Goal: Task Accomplishment & Management: Complete application form

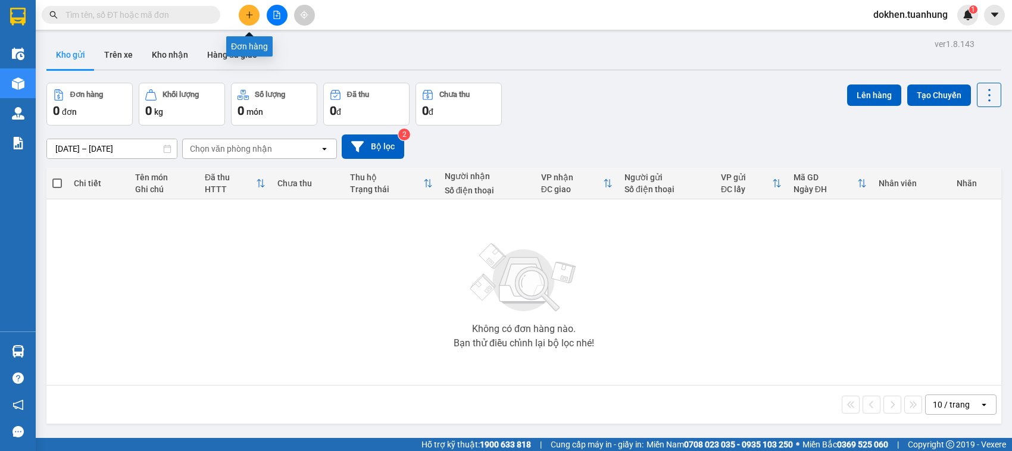
click at [250, 14] on icon "plus" at bounding box center [249, 15] width 8 height 8
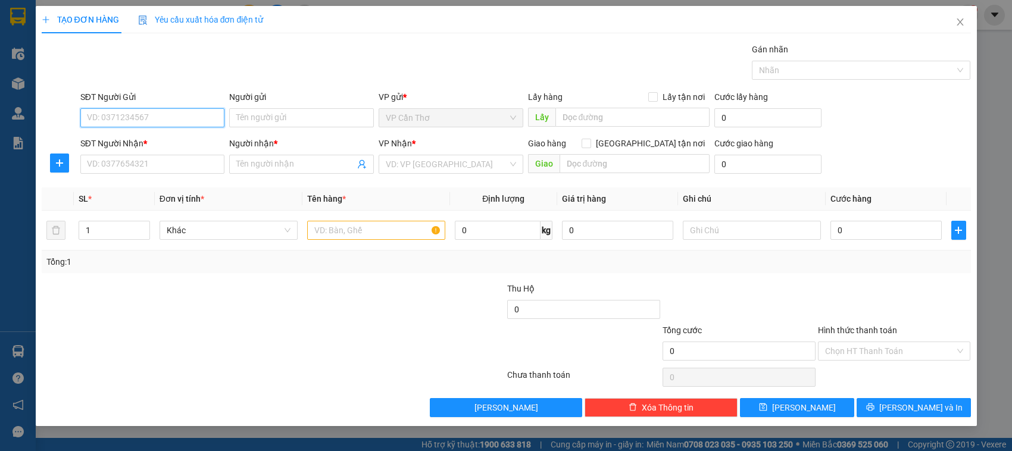
click at [200, 115] on input "SĐT Người Gửi" at bounding box center [152, 117] width 145 height 19
click at [126, 119] on input "0947297045" at bounding box center [152, 117] width 145 height 19
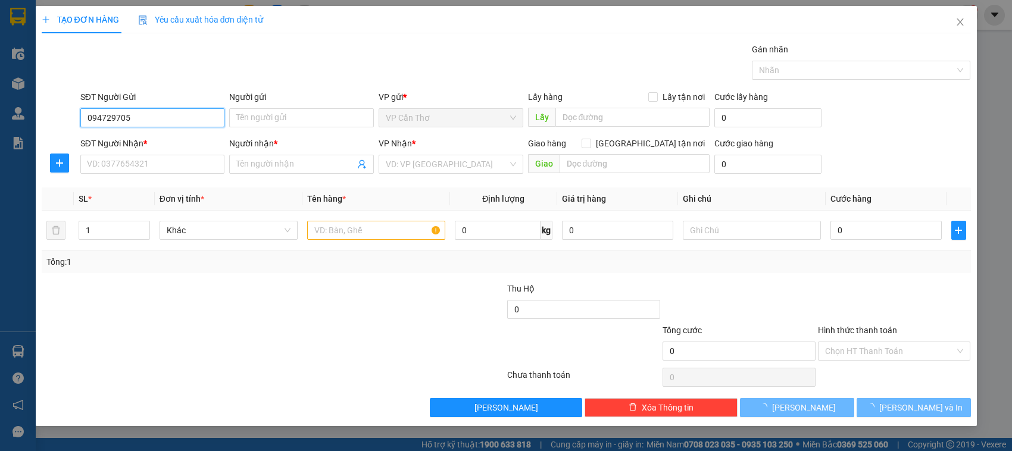
type input "0947297085"
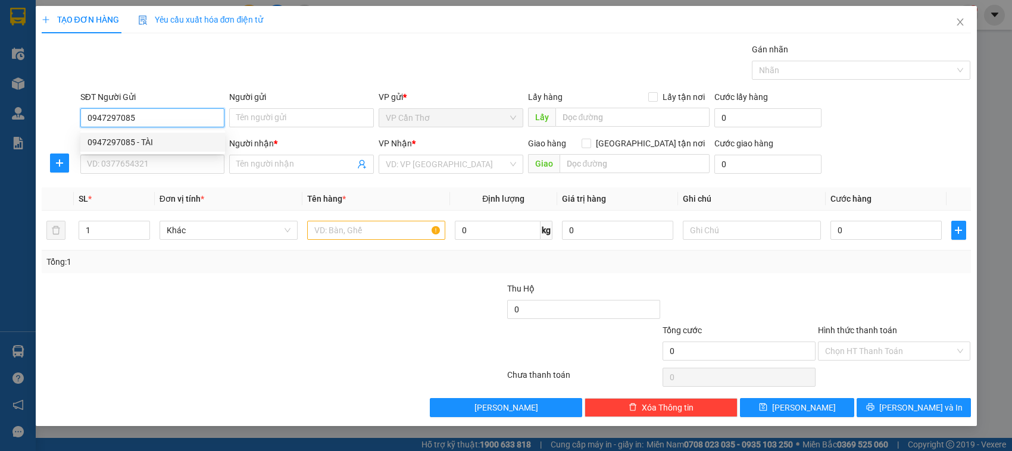
click at [148, 113] on input "0947297085" at bounding box center [152, 117] width 145 height 19
click at [148, 146] on div "0947297085 - TÀI" at bounding box center [152, 142] width 130 height 13
type input "TÀI"
type input "0947297085"
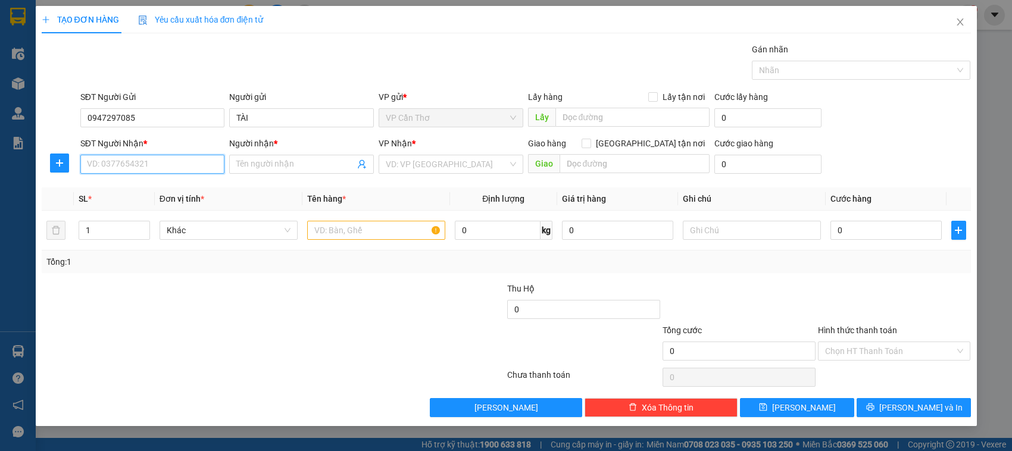
click at [161, 167] on input "SĐT Người Nhận *" at bounding box center [152, 164] width 145 height 19
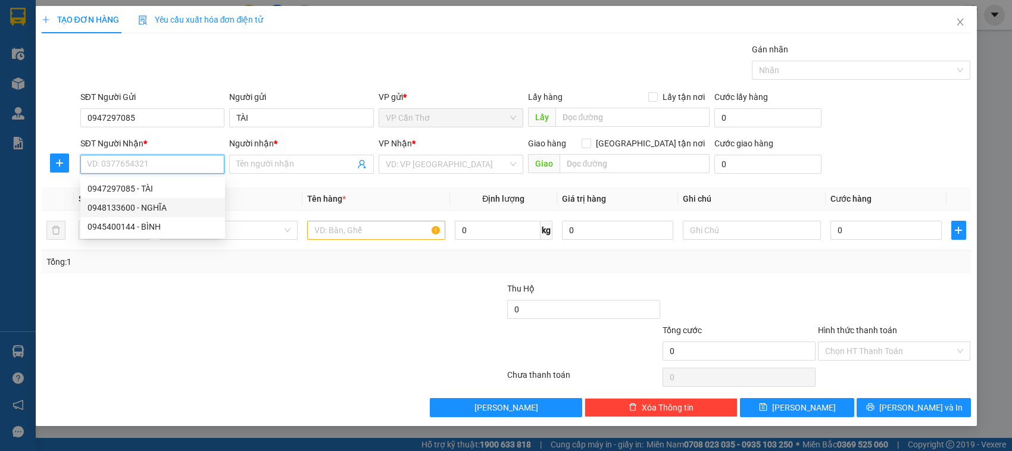
click at [164, 207] on div "0948133600 - NGHĨA" at bounding box center [152, 207] width 130 height 13
type input "0948133600"
type input "NGHĨA"
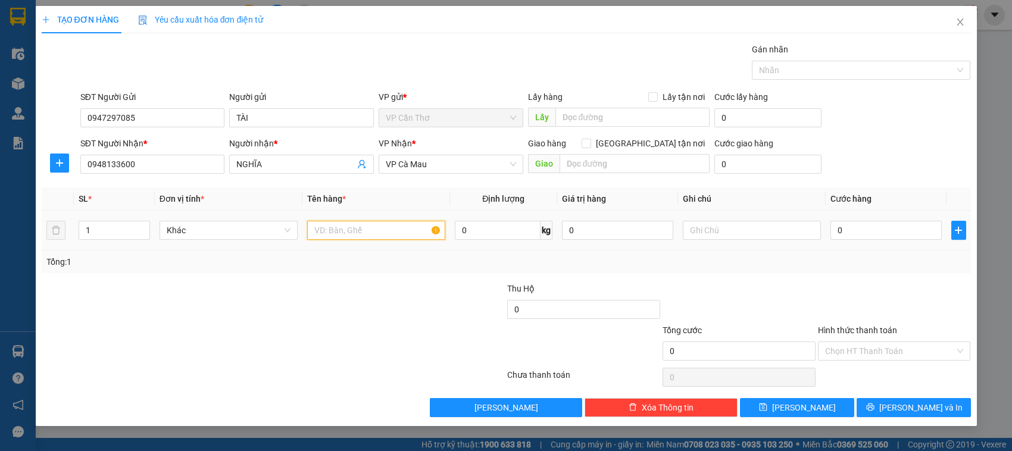
click at [340, 233] on input "text" at bounding box center [376, 230] width 138 height 19
type input "1 kiện kg kiểm"
click at [835, 232] on input "0" at bounding box center [885, 230] width 111 height 19
type input "4"
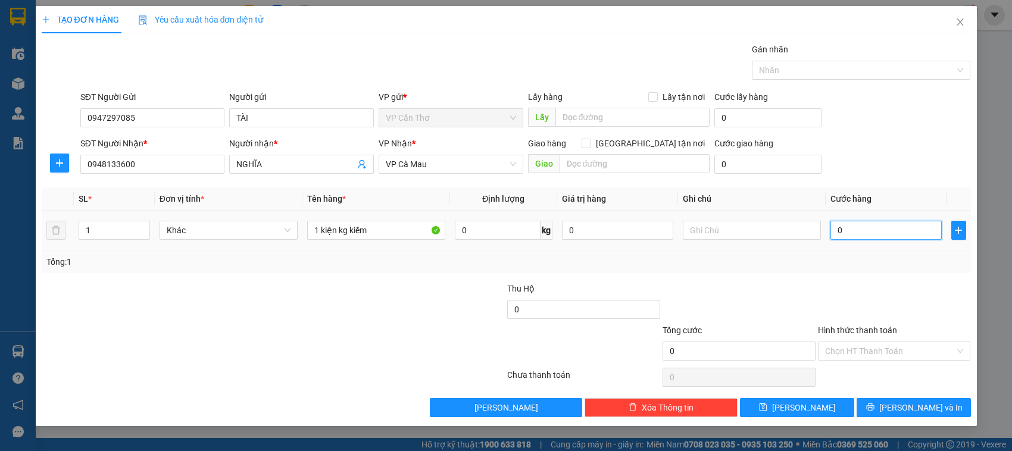
type input "4"
type input "0"
type input "03"
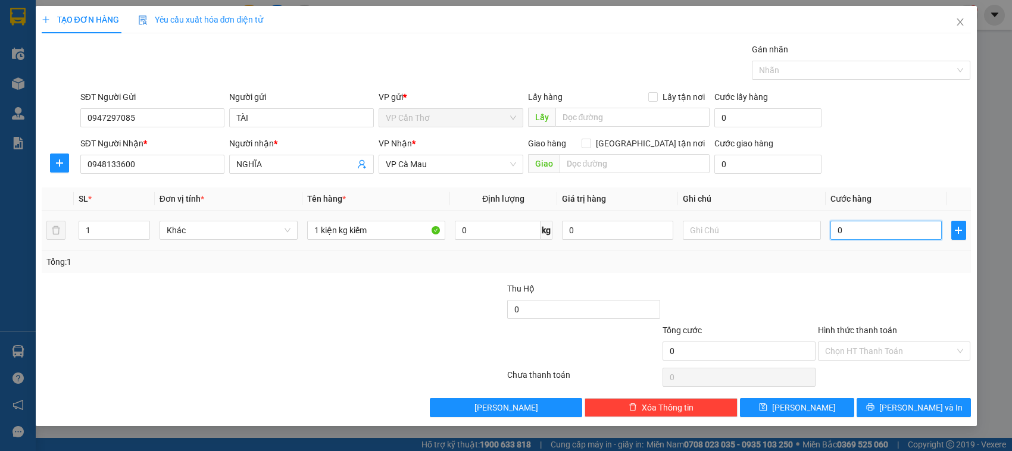
type input "3"
type input "0"
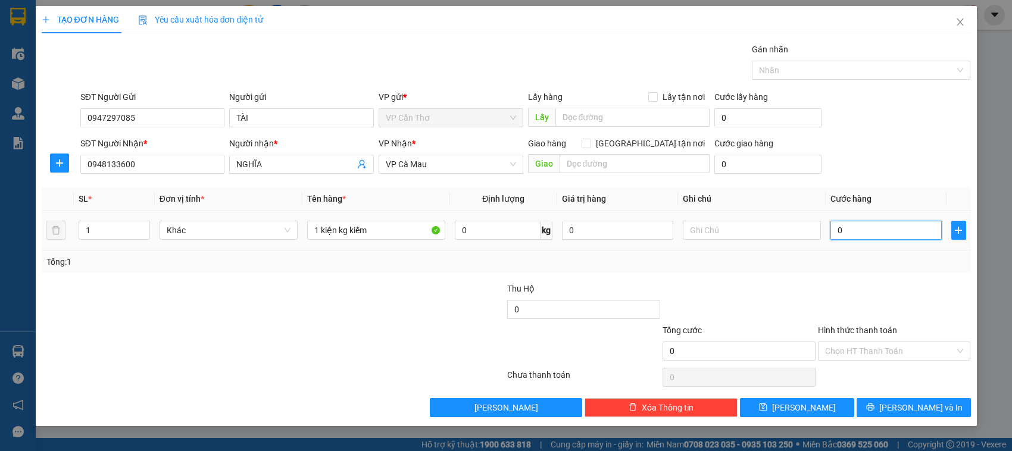
click at [834, 230] on input "0" at bounding box center [885, 230] width 111 height 19
type input "30"
type input "300"
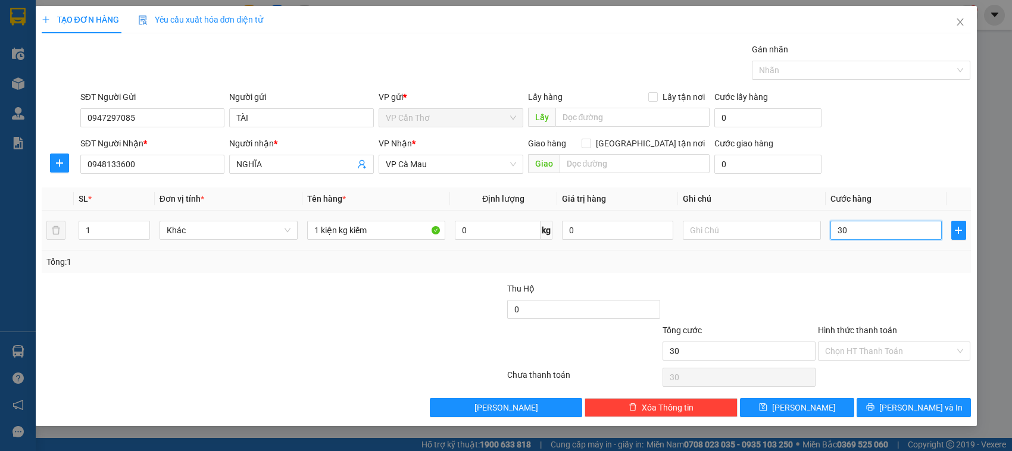
type input "300"
type input "3.000"
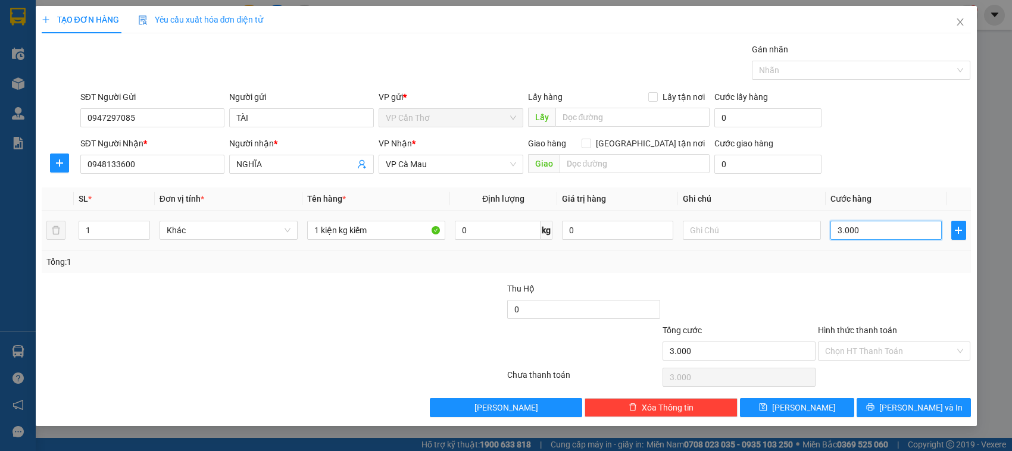
type input "30.000"
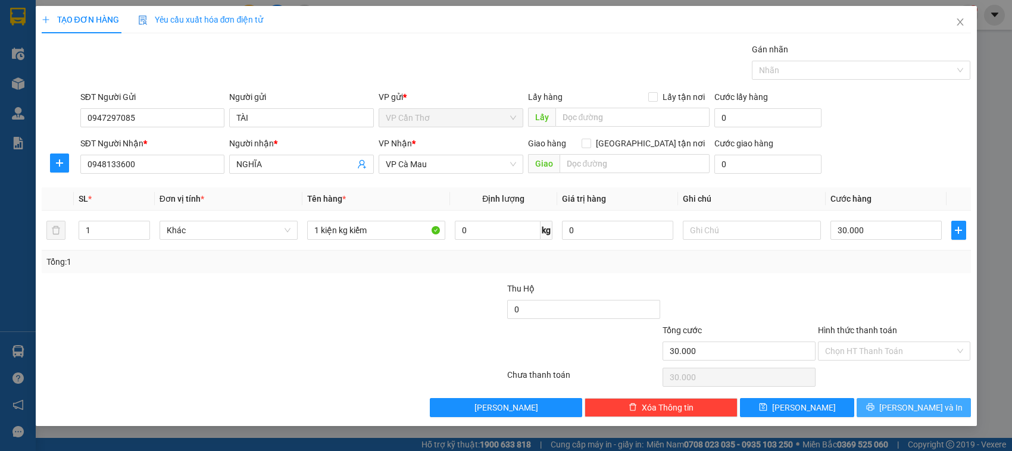
click at [875, 404] on button "[PERSON_NAME] và In" at bounding box center [913, 407] width 114 height 19
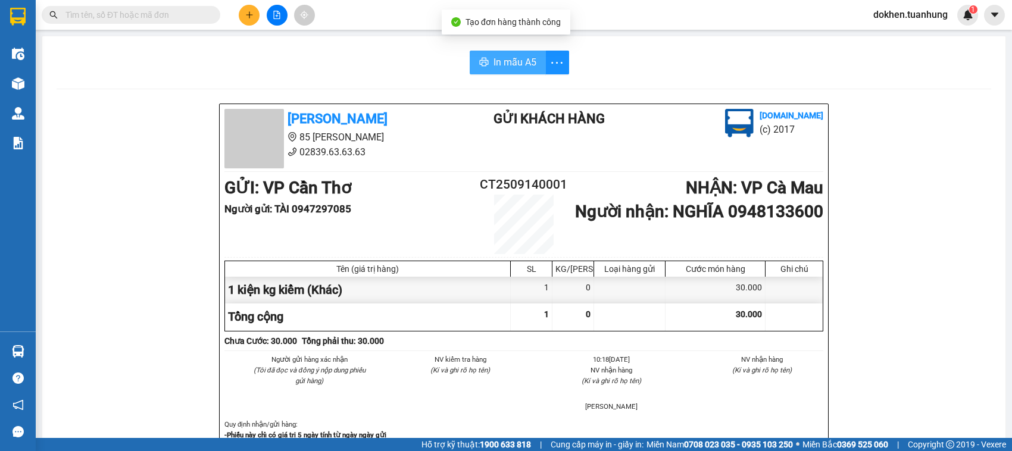
click at [506, 61] on span "In mẫu A5" at bounding box center [514, 62] width 43 height 15
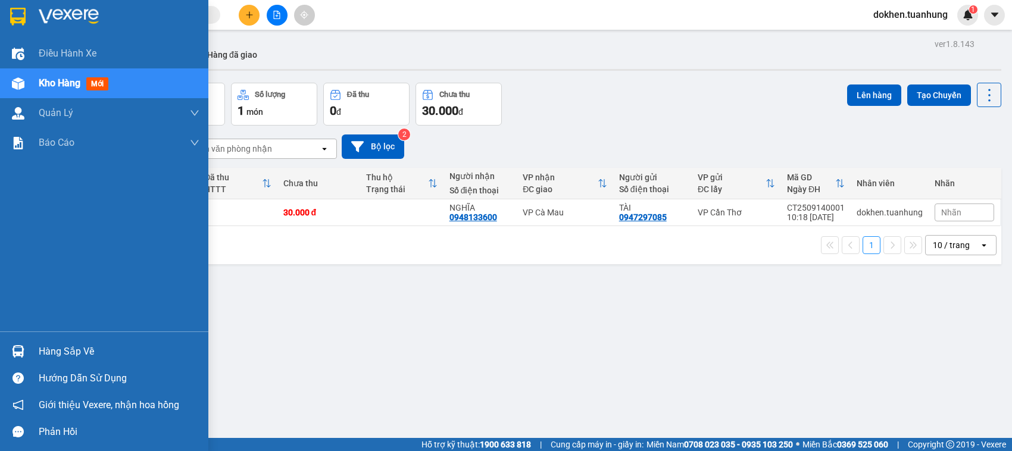
click at [49, 352] on div "Hàng sắp về" at bounding box center [119, 352] width 161 height 18
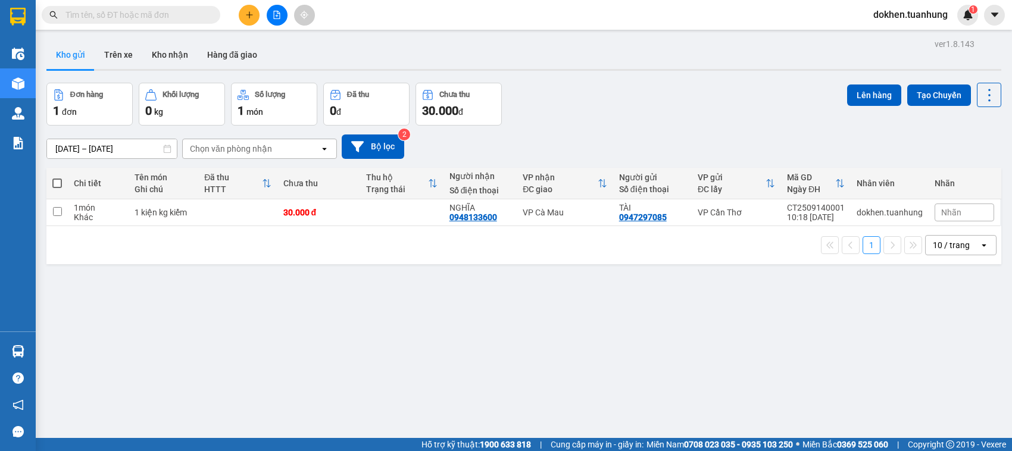
click at [566, 295] on section "Kết quả tìm kiếm ( 0 ) Bộ lọc No Data dokhen.tuanhung 1 Điều hành xe Kho hàng m…" at bounding box center [506, 225] width 1012 height 451
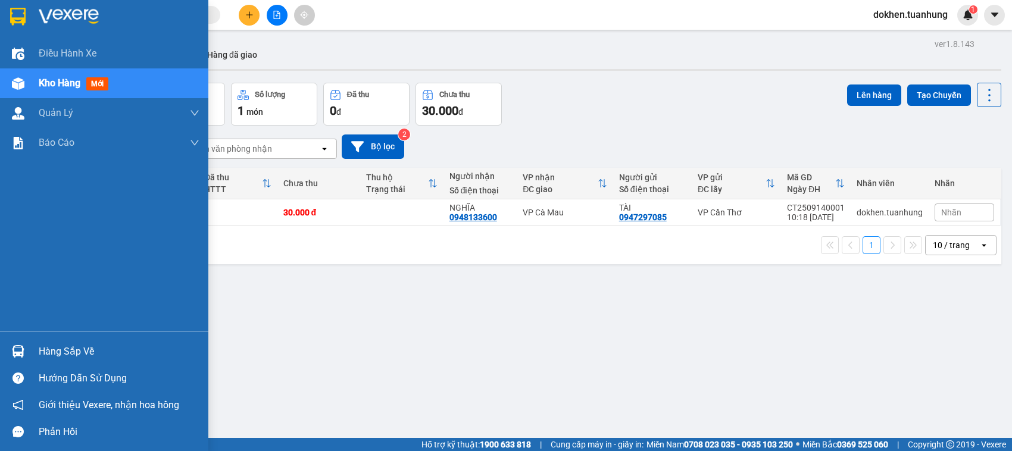
click at [65, 352] on div "Hàng sắp về" at bounding box center [119, 352] width 161 height 18
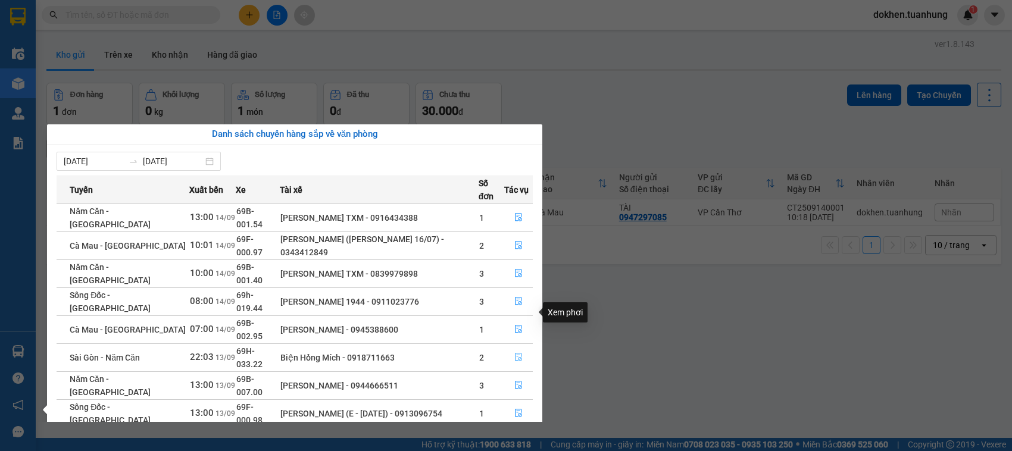
click at [515, 353] on icon "file-done" at bounding box center [518, 357] width 8 height 8
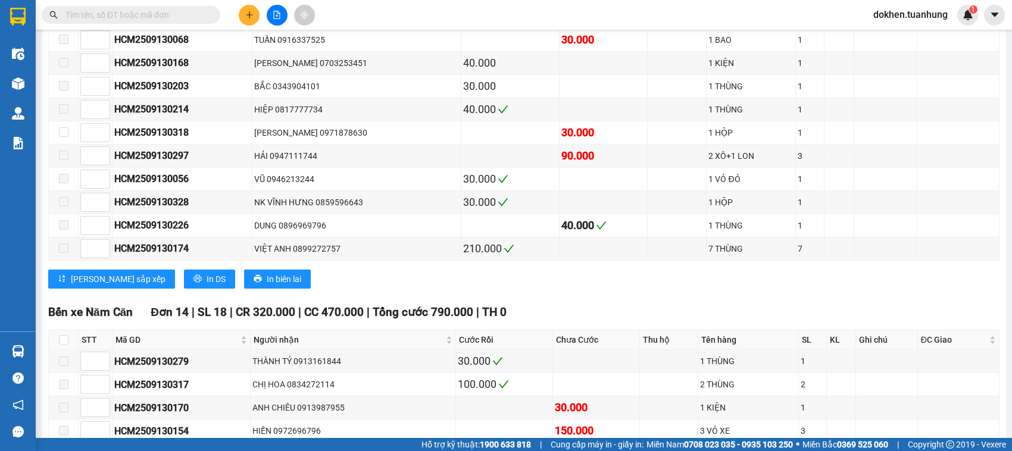
scroll to position [5556, 0]
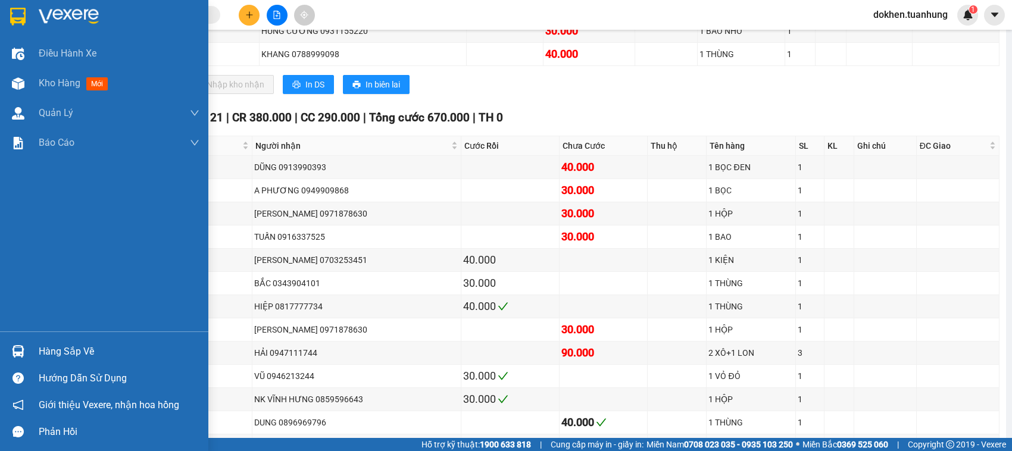
click at [43, 350] on div "Hàng sắp về" at bounding box center [119, 352] width 161 height 18
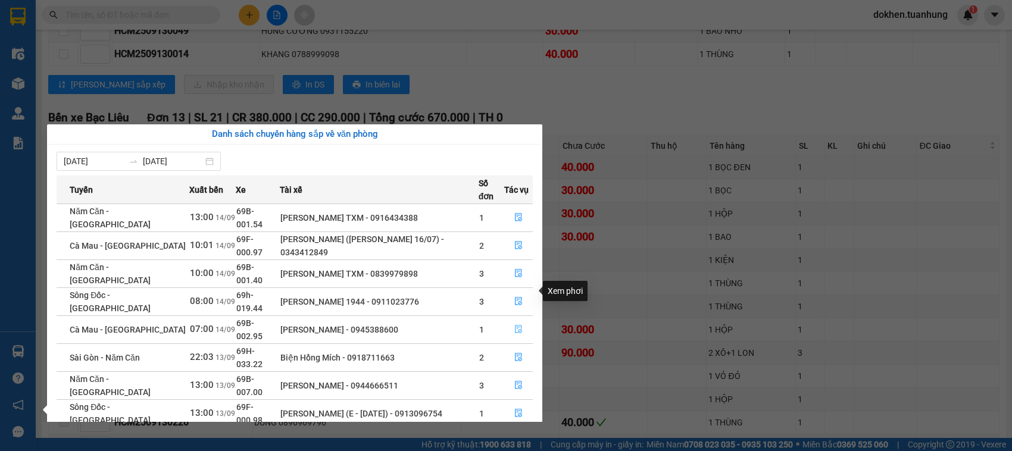
click at [515, 325] on icon "file-done" at bounding box center [518, 329] width 8 height 8
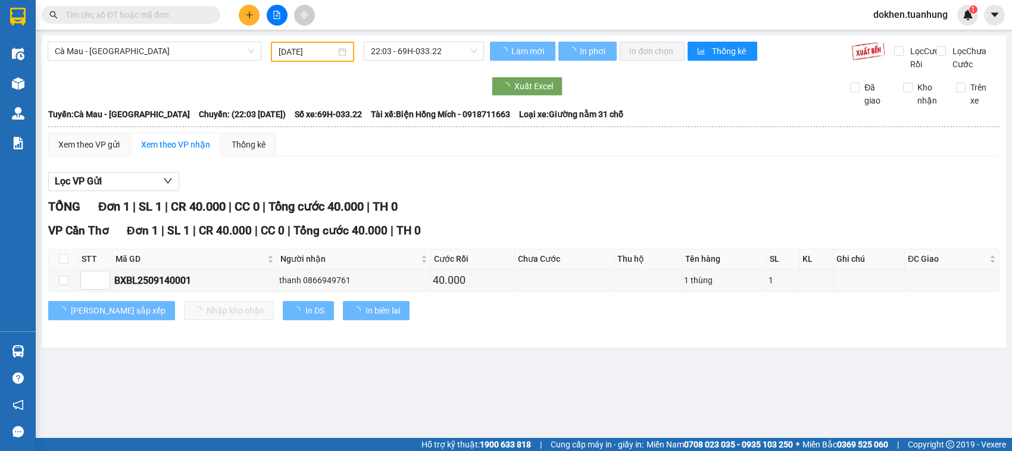
type input "14/09/2025"
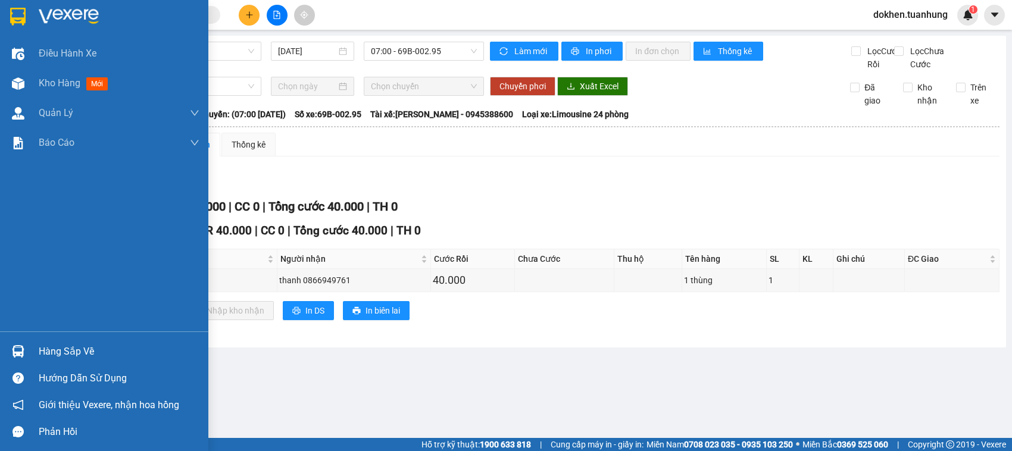
click at [54, 352] on div "Hàng sắp về" at bounding box center [119, 352] width 161 height 18
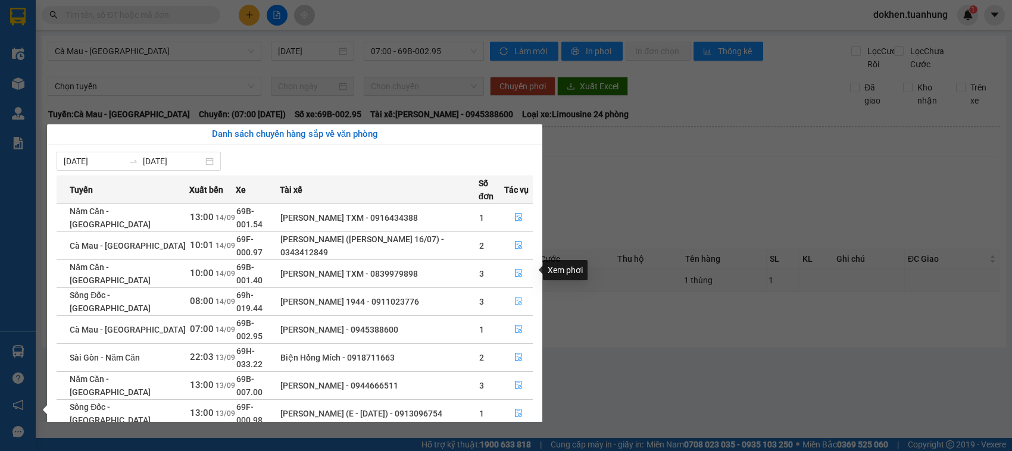
click at [517, 297] on icon "file-done" at bounding box center [518, 301] width 8 height 8
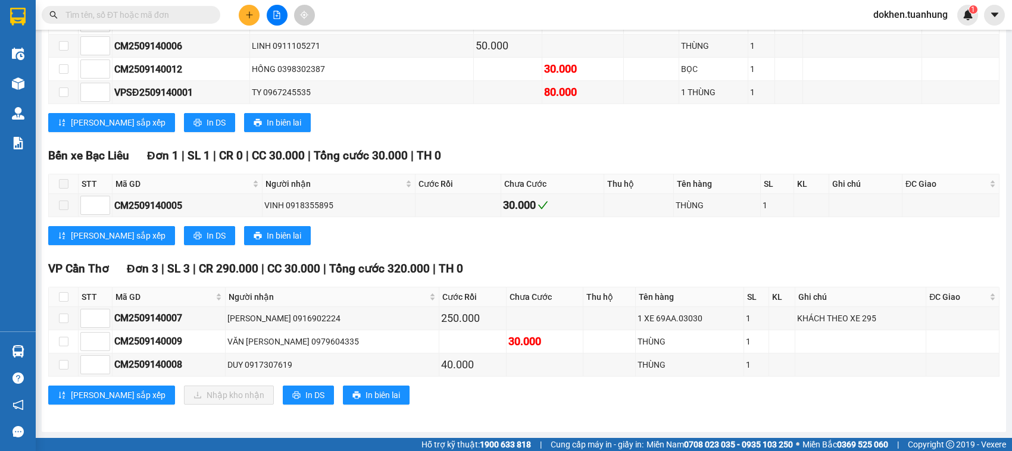
scroll to position [536, 0]
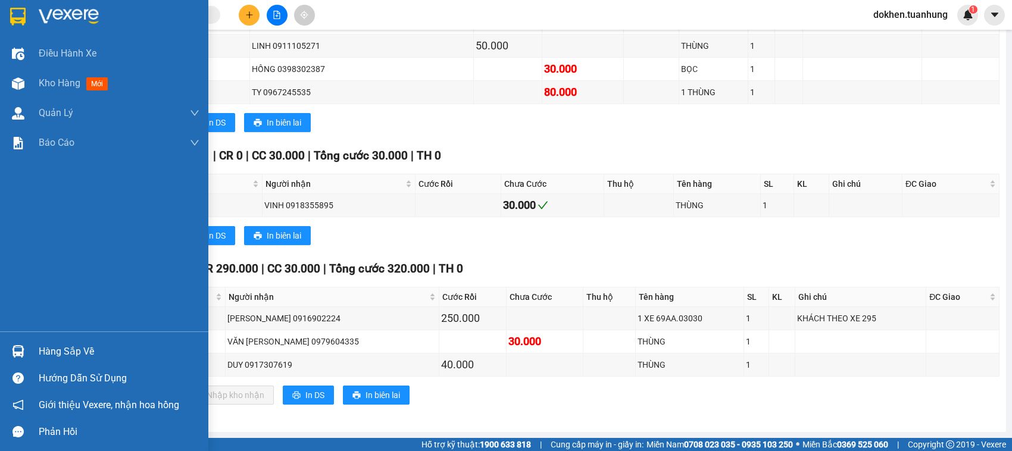
click at [48, 350] on div "Hàng sắp về" at bounding box center [119, 352] width 161 height 18
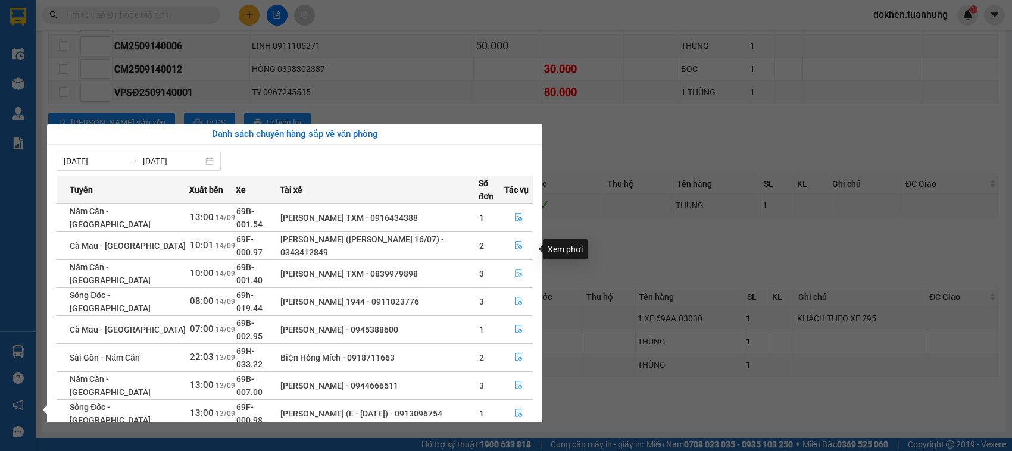
click at [515, 269] on icon "file-done" at bounding box center [518, 273] width 7 height 8
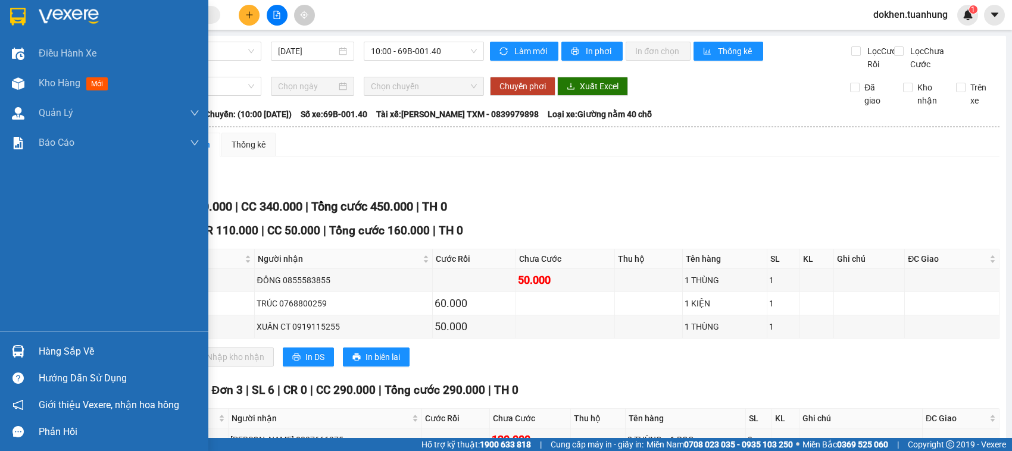
click at [51, 350] on div "Hàng sắp về" at bounding box center [119, 352] width 161 height 18
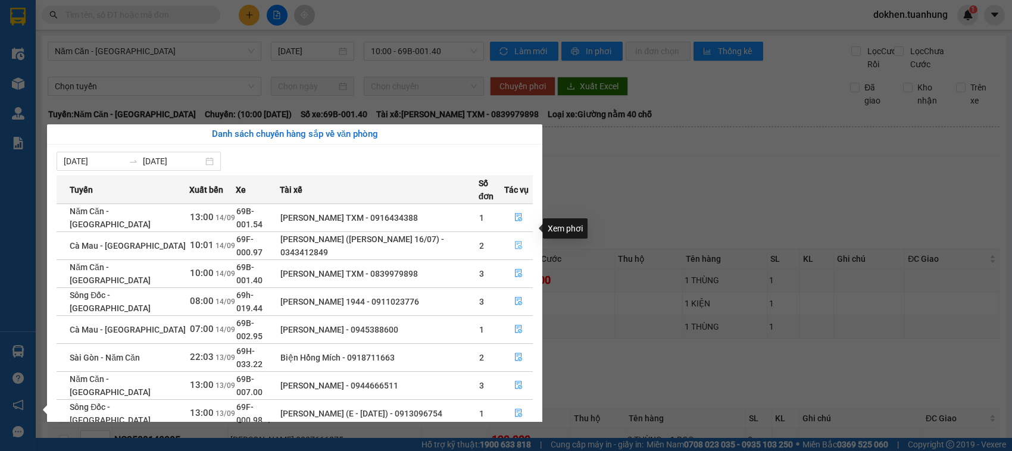
click at [519, 241] on icon "file-done" at bounding box center [518, 245] width 8 height 8
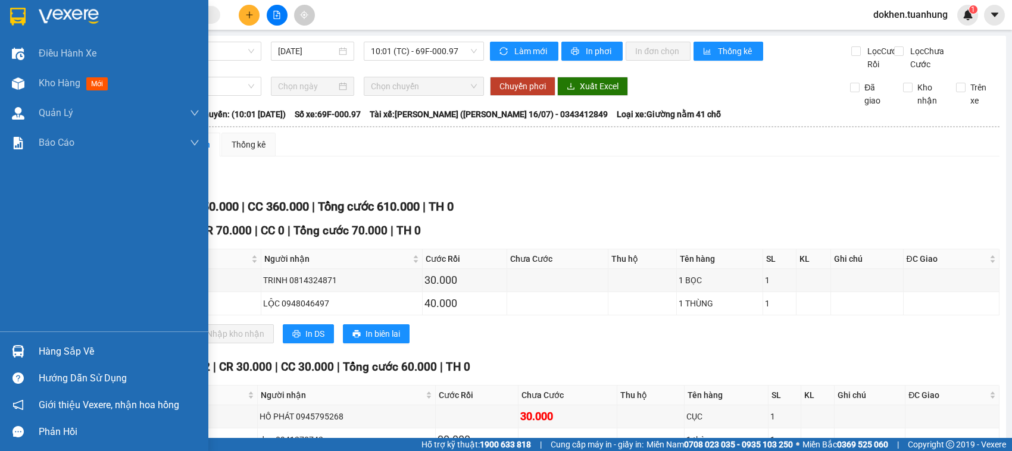
click at [51, 354] on div "Hàng sắp về" at bounding box center [119, 352] width 161 height 18
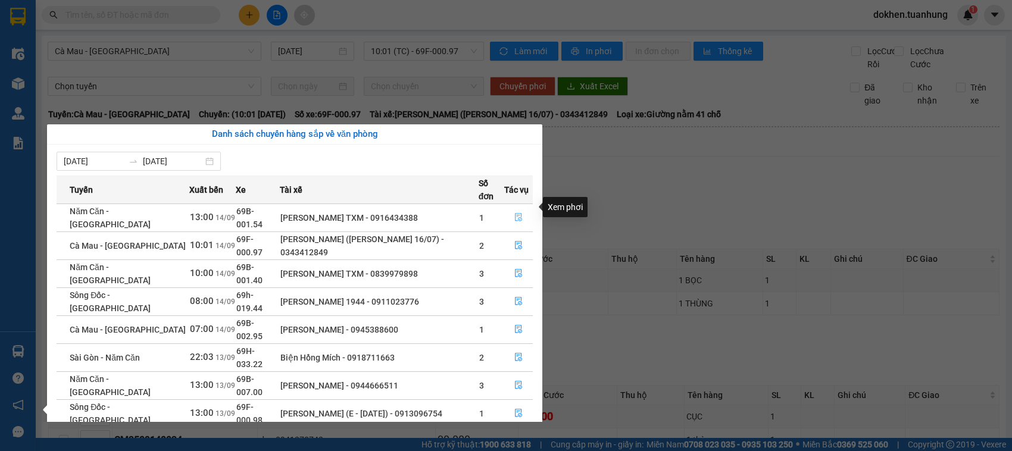
click at [516, 213] on icon "file-done" at bounding box center [518, 217] width 8 height 8
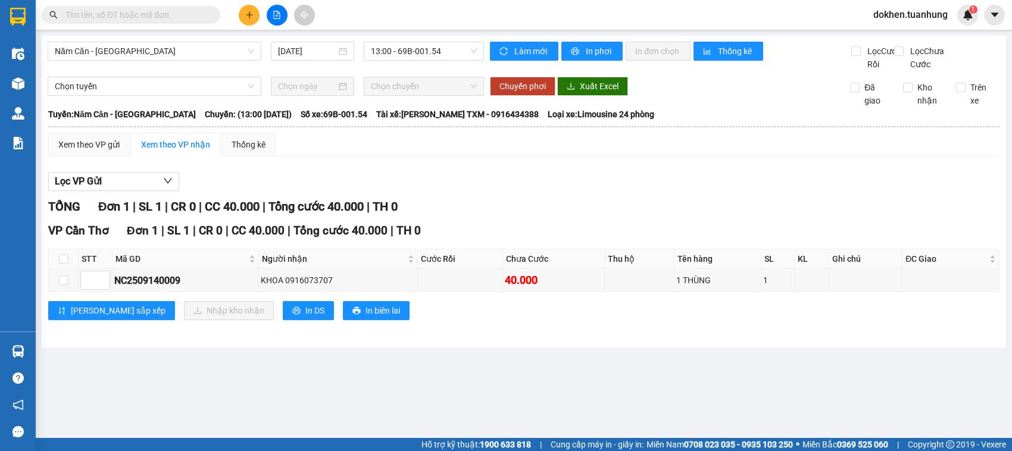
click at [160, 17] on input "text" at bounding box center [135, 14] width 140 height 13
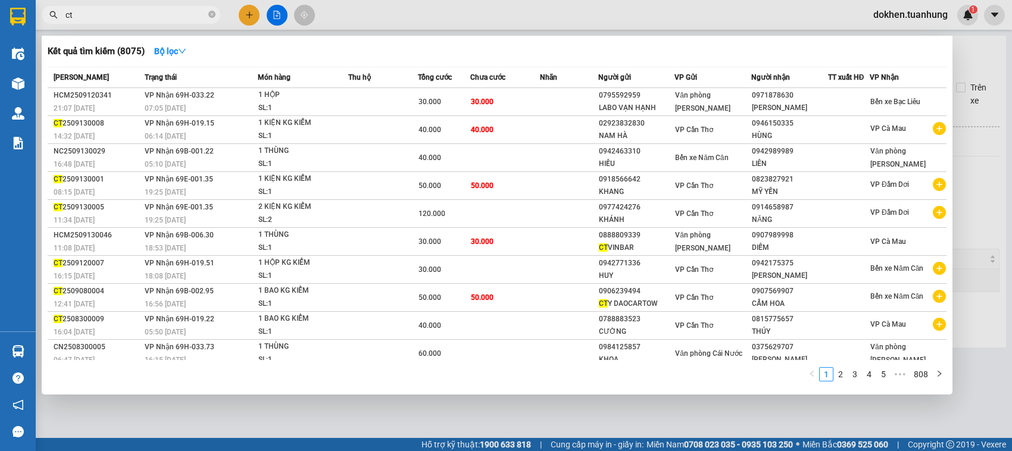
type input "c"
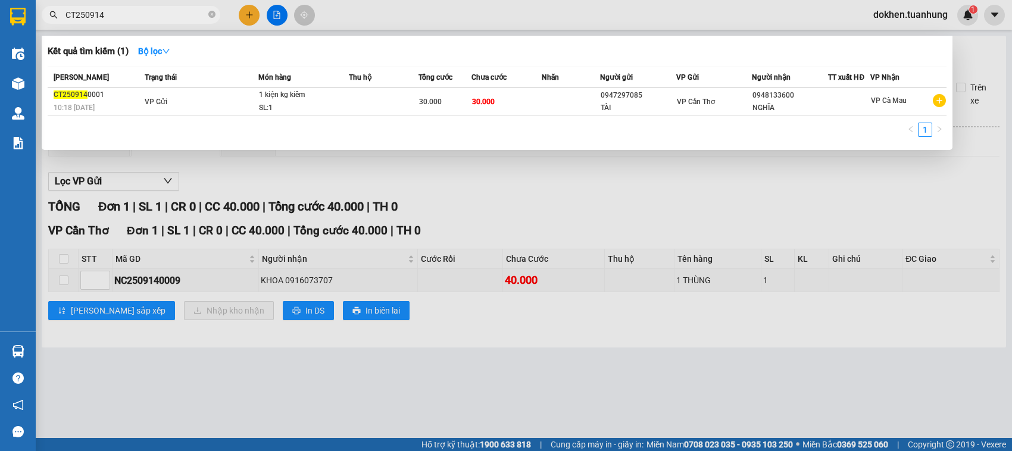
click at [73, 13] on input "CT250914" at bounding box center [135, 14] width 140 height 13
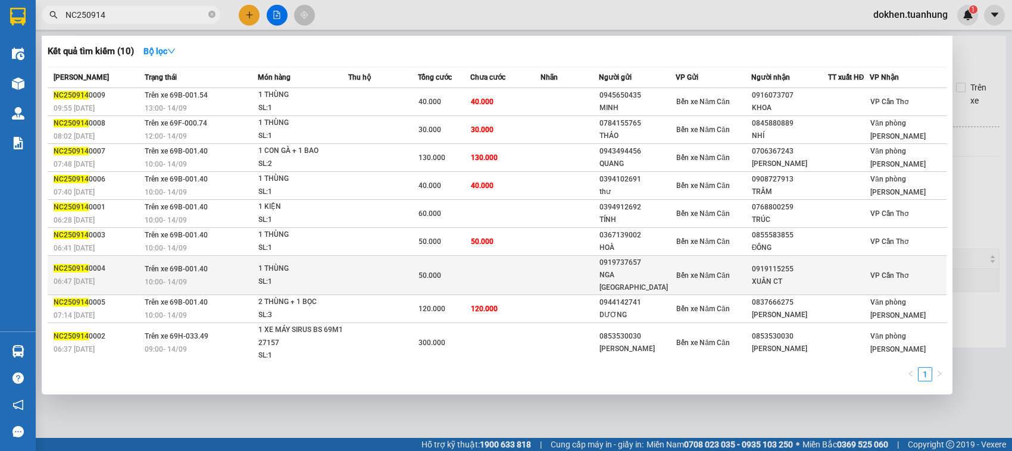
scroll to position [17, 0]
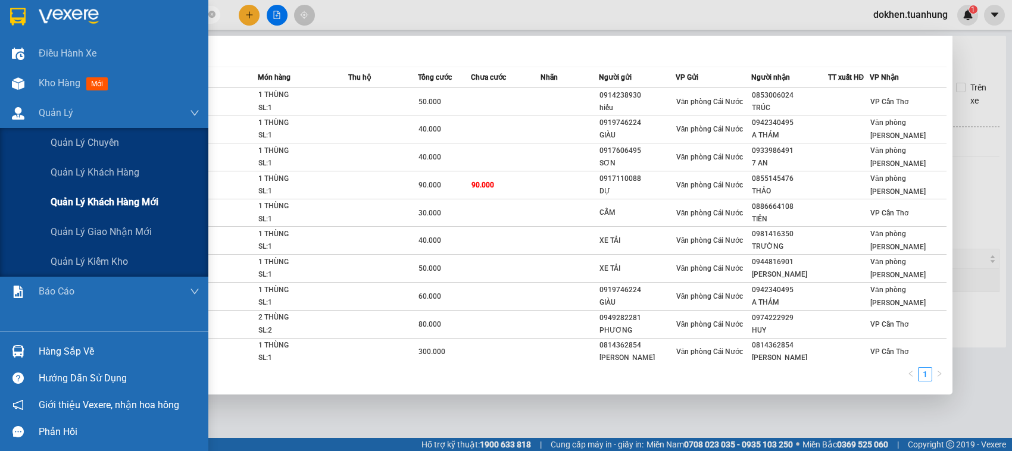
type input "[DATE]"
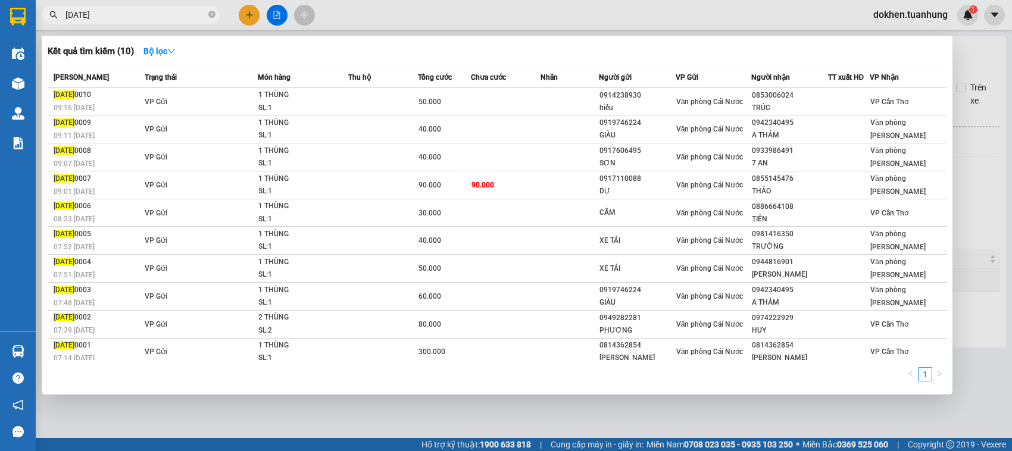
drag, startPoint x: 0, startPoint y: 480, endPoint x: 980, endPoint y: 339, distance: 989.7
click at [980, 339] on div at bounding box center [506, 225] width 1012 height 451
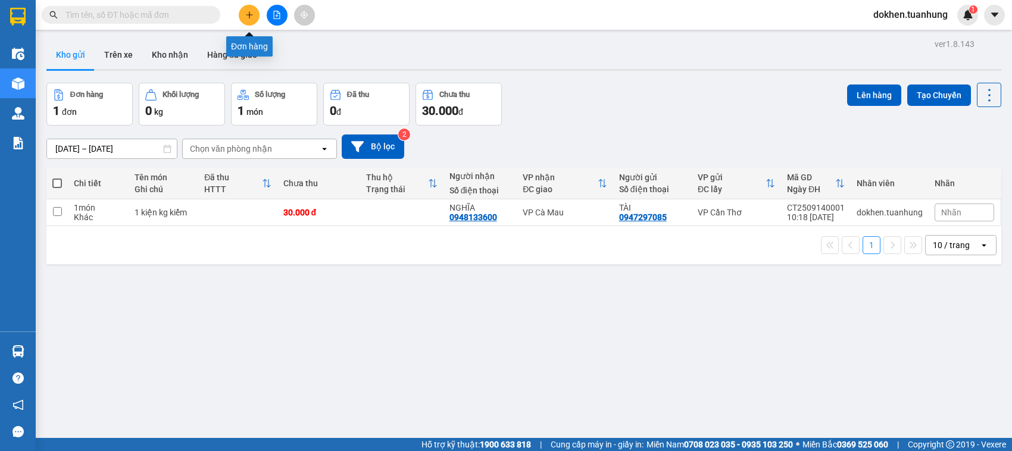
click at [250, 16] on icon "plus" at bounding box center [249, 15] width 8 height 8
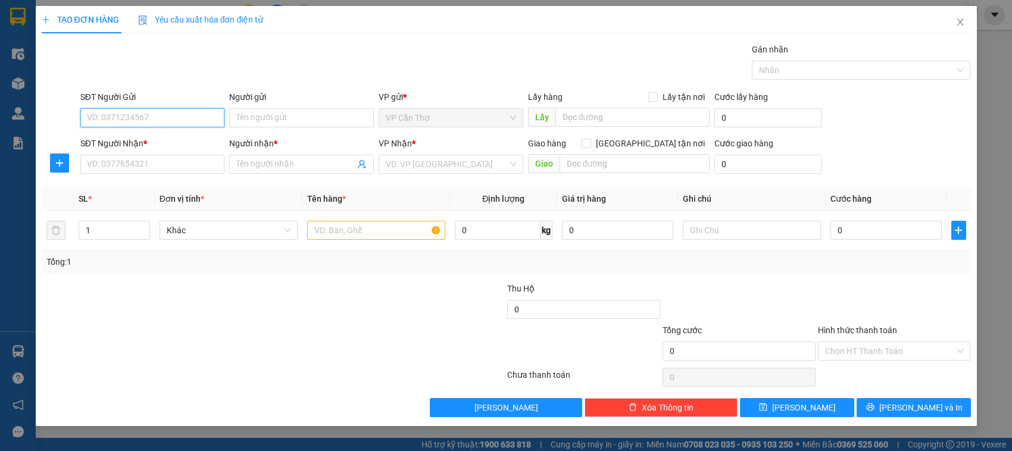
click at [188, 115] on input "SĐT Người Gửi" at bounding box center [152, 117] width 145 height 19
type input "0833918040"
click at [268, 119] on input "Người gửi" at bounding box center [301, 117] width 145 height 19
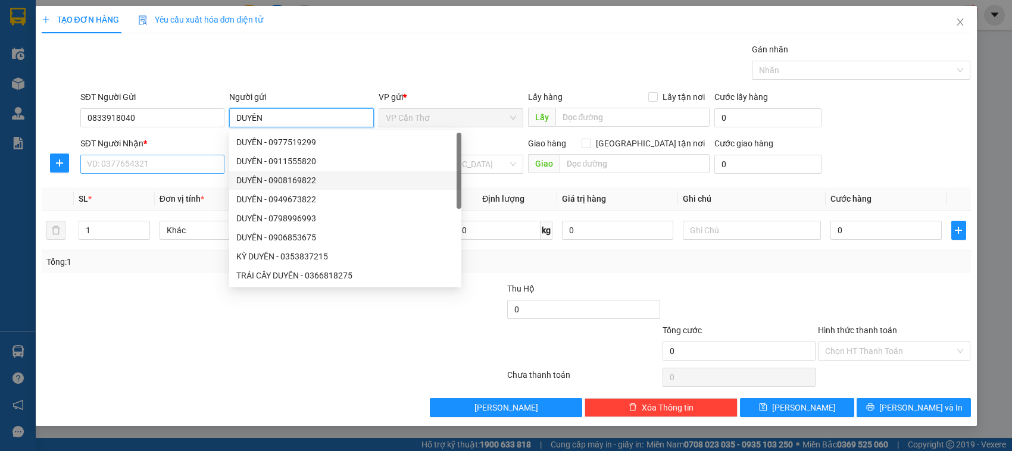
type input "DUYÊN"
click at [180, 164] on input "SĐT Người Nhận *" at bounding box center [152, 164] width 145 height 19
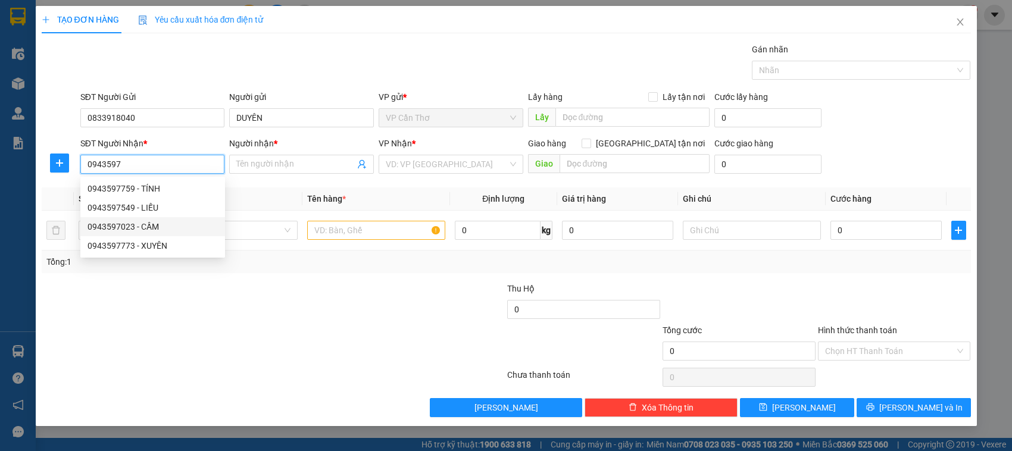
click at [146, 228] on div "0943597023 - CẦM" at bounding box center [152, 226] width 130 height 13
type input "0943597023"
type input "CẦM"
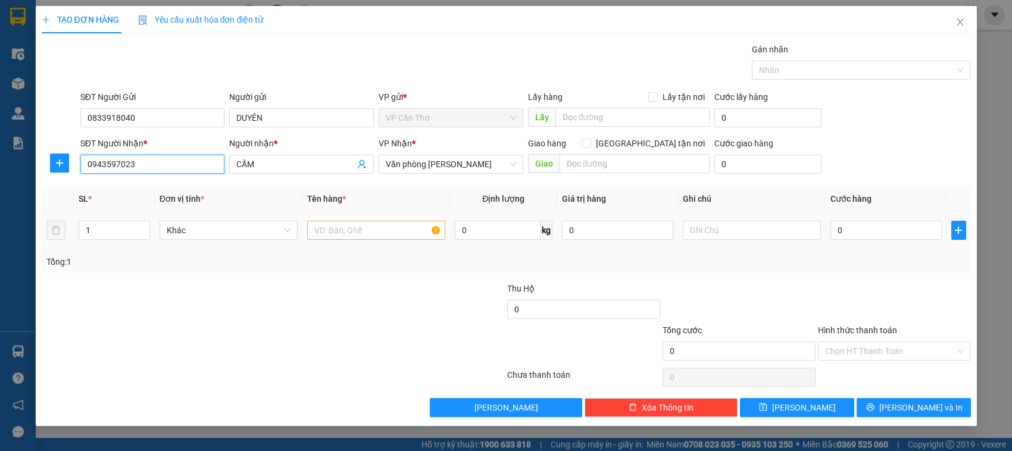
type input "0943597023"
click at [337, 237] on input "text" at bounding box center [376, 230] width 138 height 19
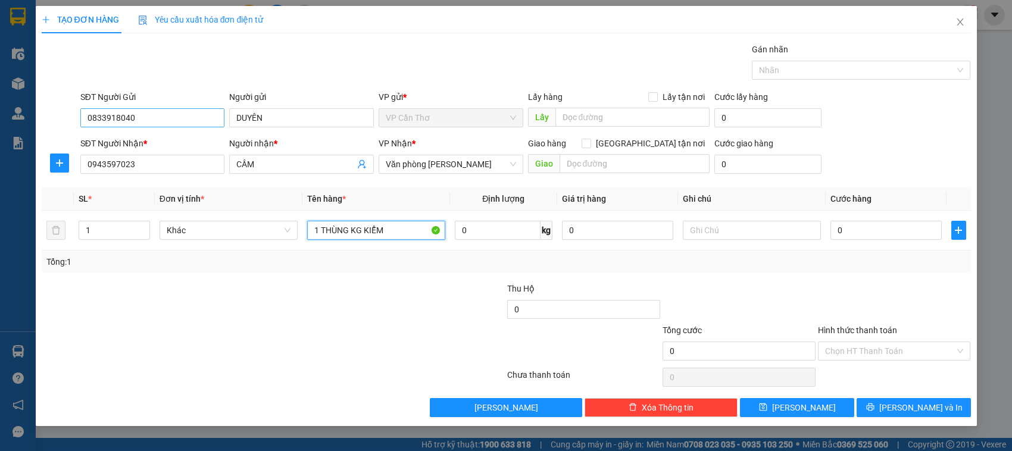
type input "1 THÙNG KG KIỂM"
click at [126, 116] on input "0833918040" at bounding box center [152, 117] width 145 height 19
click at [124, 117] on input "0833918040" at bounding box center [152, 117] width 145 height 19
click at [127, 111] on input "0833918340" at bounding box center [152, 117] width 145 height 19
type input "0833918340"
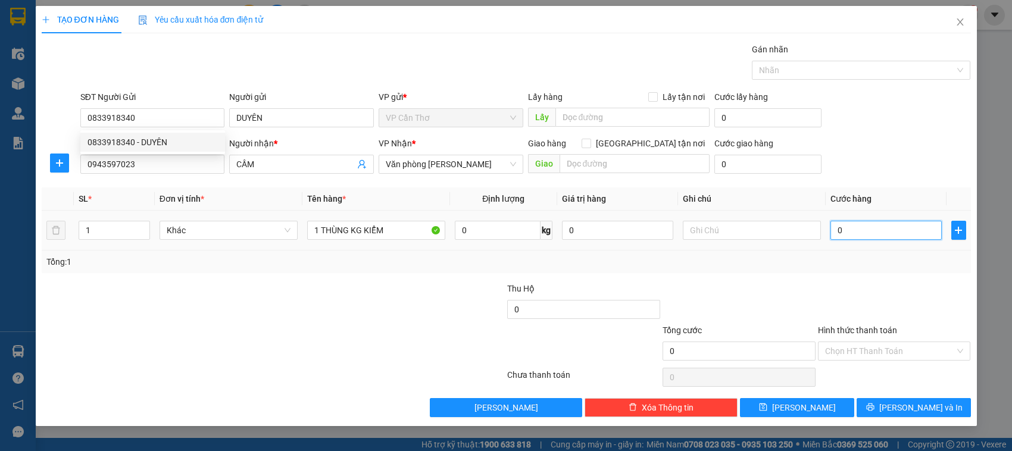
click at [847, 239] on input "0" at bounding box center [885, 230] width 111 height 19
type input "4"
type input "40"
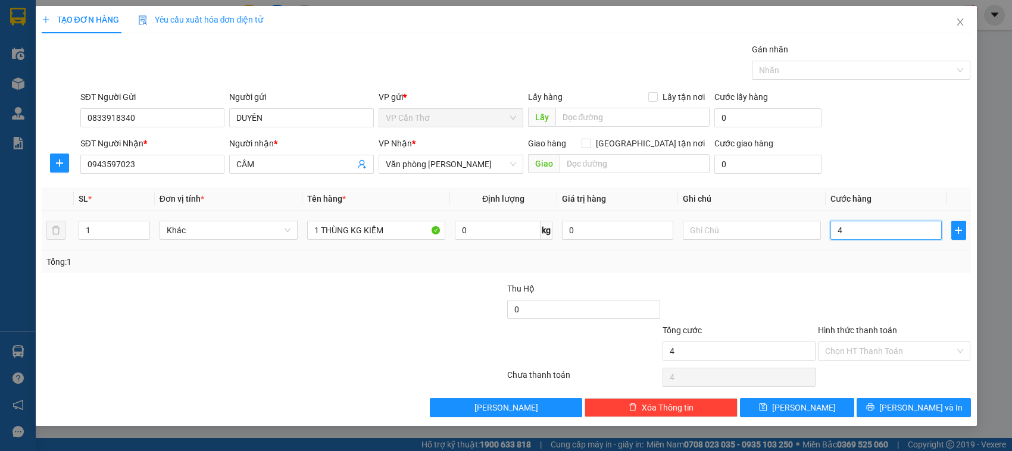
type input "40"
type input "400"
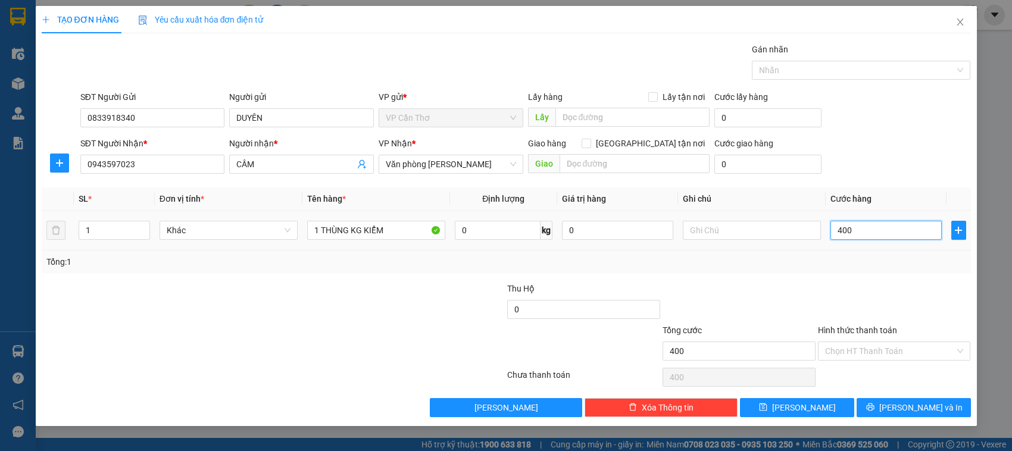
type input "4.000"
type input "40.000"
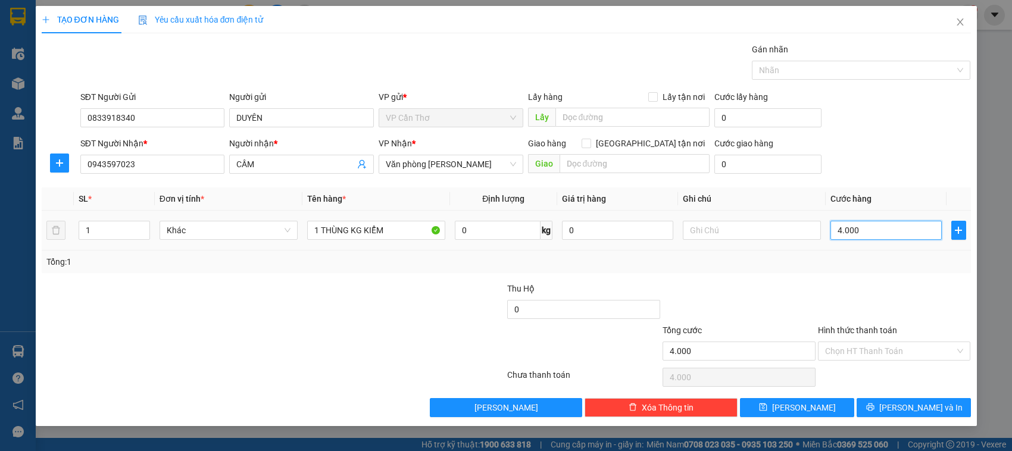
type input "40.000"
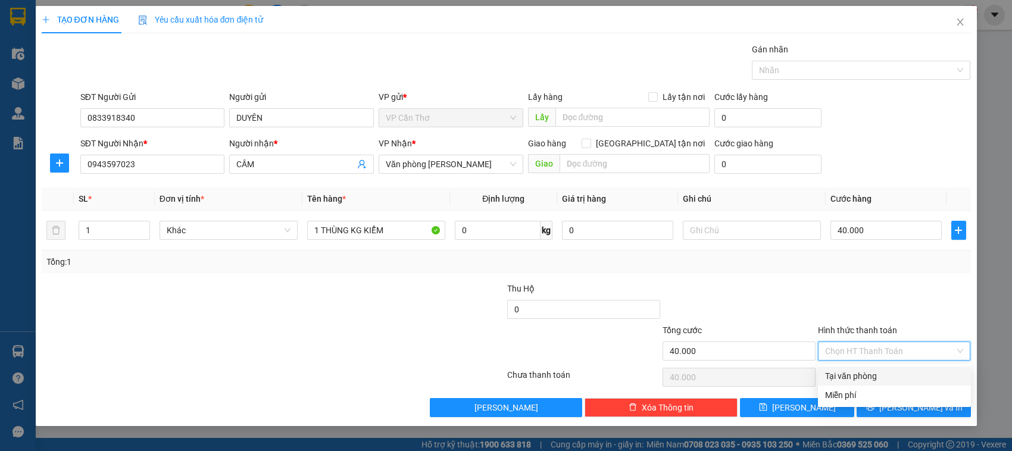
click at [837, 345] on input "Hình thức thanh toán" at bounding box center [890, 351] width 130 height 18
click at [849, 378] on div "Tại văn phòng" at bounding box center [894, 376] width 139 height 13
type input "0"
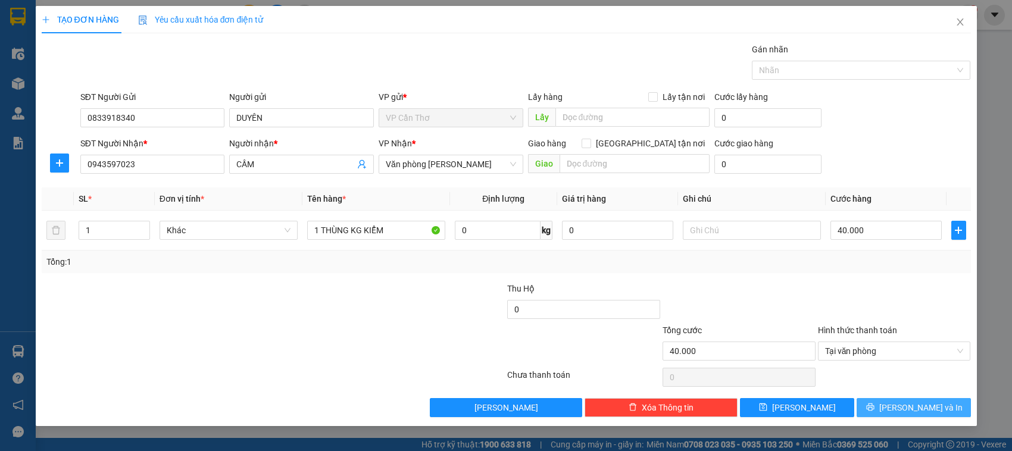
click at [863, 408] on button "[PERSON_NAME] và In" at bounding box center [913, 407] width 114 height 19
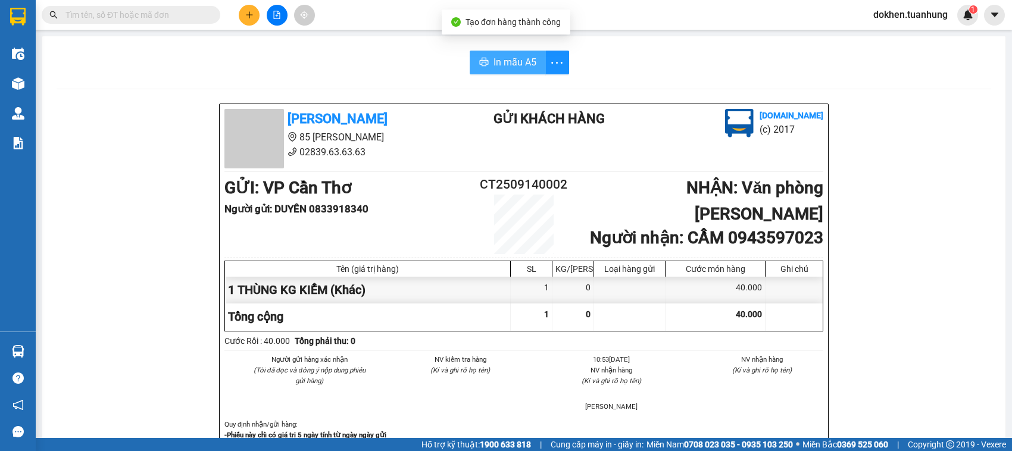
click at [503, 63] on span "In mẫu A5" at bounding box center [514, 62] width 43 height 15
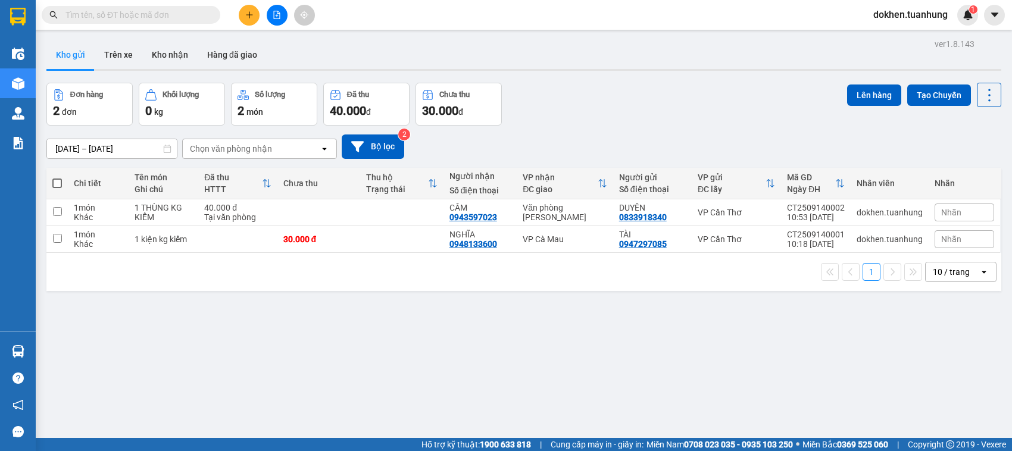
click at [108, 17] on input "text" at bounding box center [135, 14] width 140 height 13
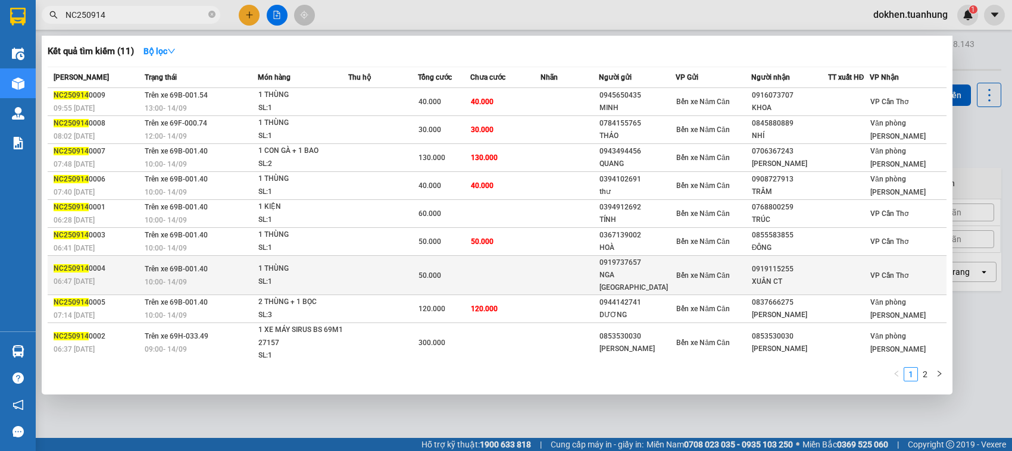
scroll to position [17, 0]
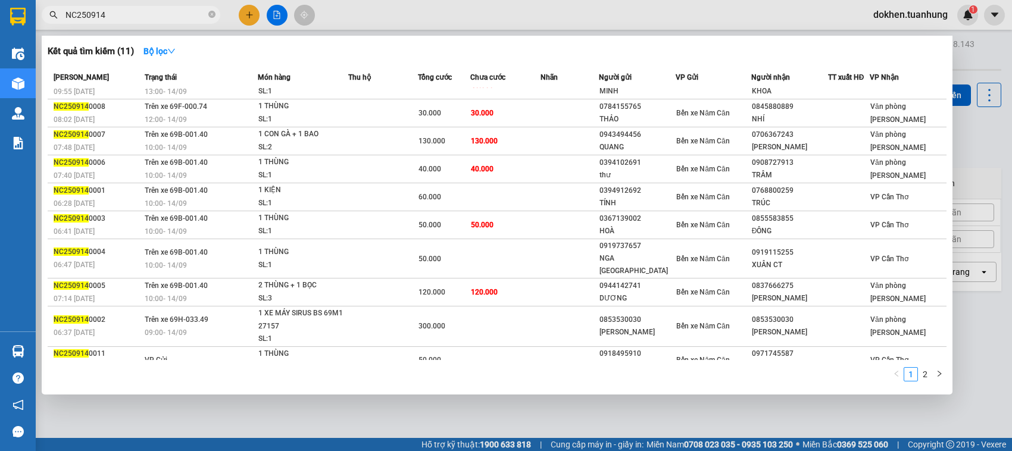
click at [76, 12] on input "NC250914" at bounding box center [135, 14] width 140 height 13
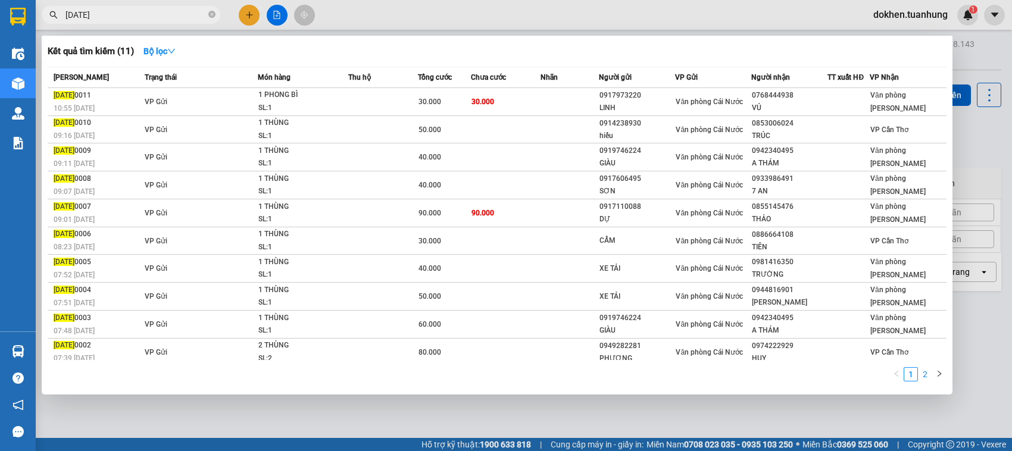
type input "[DATE]"
click at [923, 375] on link "2" at bounding box center [924, 374] width 13 height 13
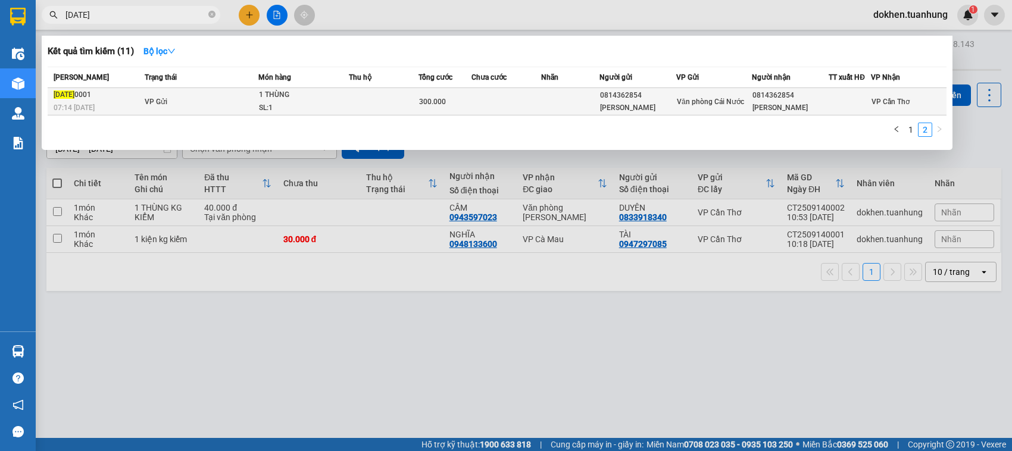
click at [480, 96] on td at bounding box center [506, 101] width 70 height 27
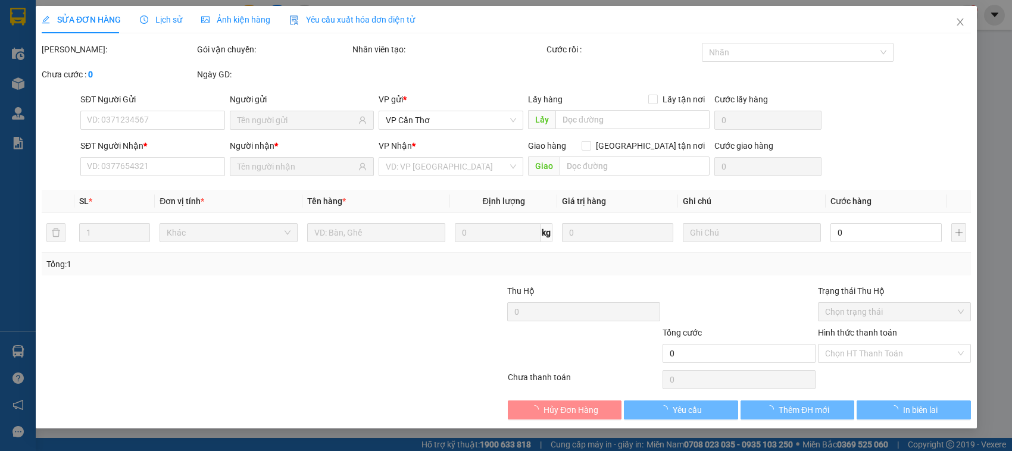
type input "0814362854"
type input "[PERSON_NAME]"
type input "0814362854"
type input "[PERSON_NAME]"
type input "300.000"
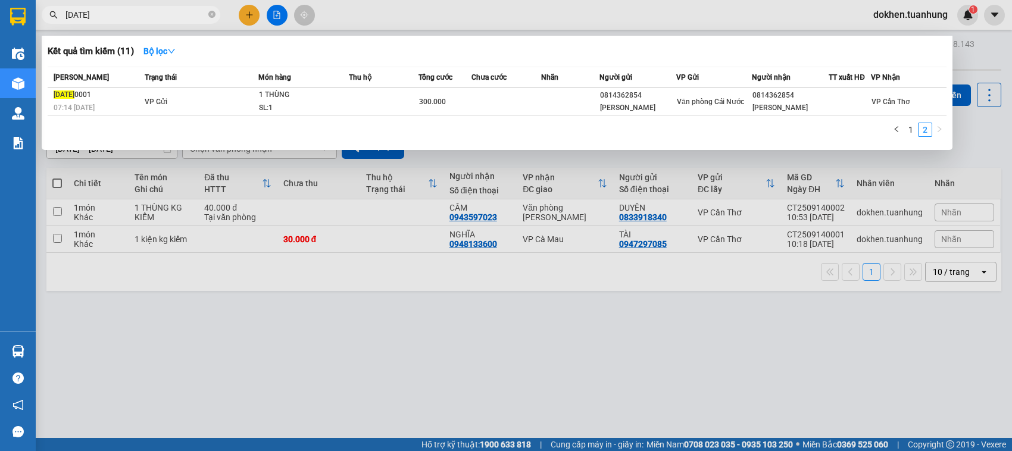
click at [78, 14] on input "[DATE]" at bounding box center [135, 14] width 140 height 13
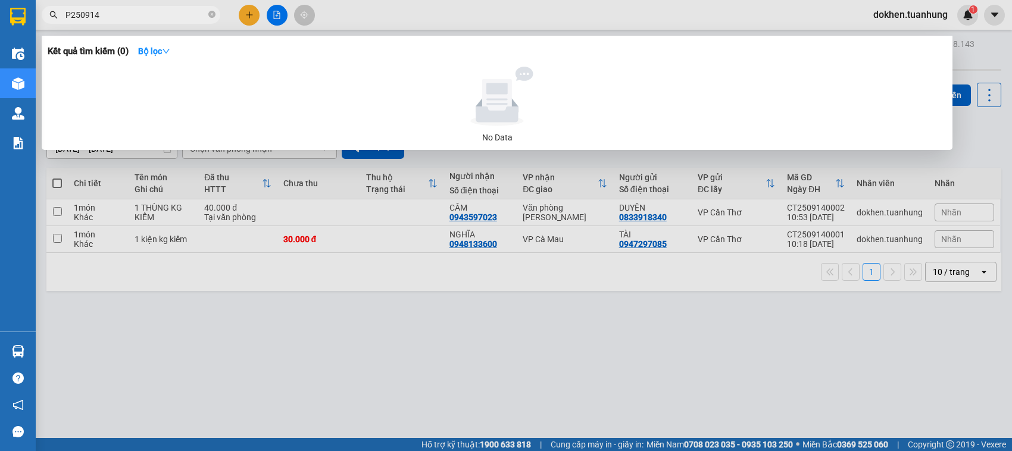
type input "PL250914"
